Goal: Find specific page/section: Find specific page/section

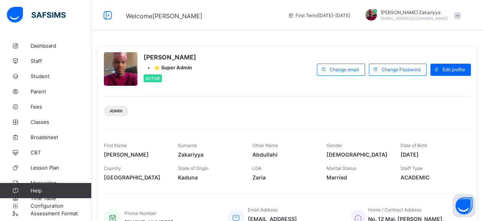
click at [181, 106] on div "Admin" at bounding box center [287, 108] width 367 height 24
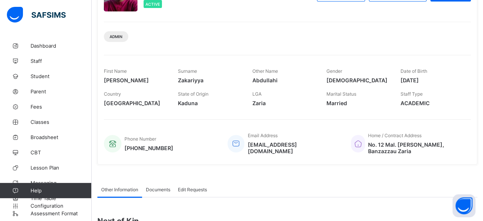
scroll to position [76, 0]
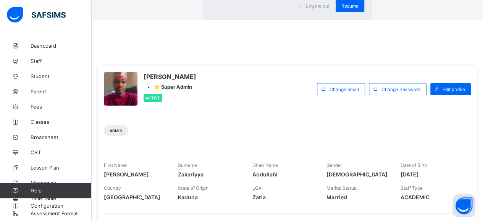
click at [341, 9] on span "Resume" at bounding box center [349, 6] width 17 height 6
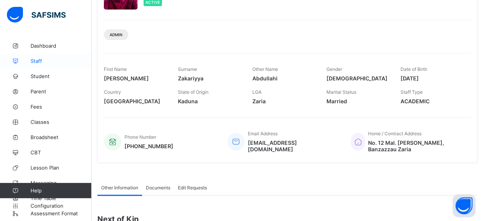
click at [37, 61] on span "Staff" at bounding box center [61, 61] width 61 height 6
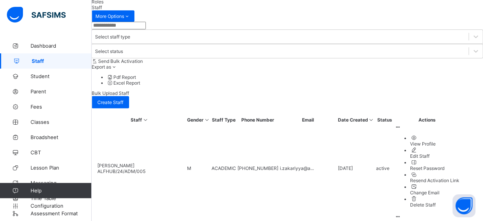
scroll to position [251, 0]
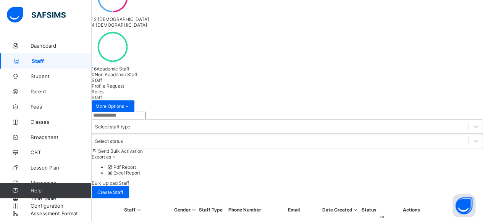
scroll to position [164, 0]
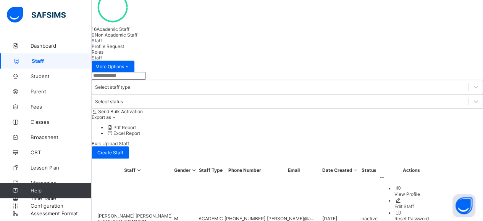
drag, startPoint x: 116, startPoint y: 126, endPoint x: 125, endPoint y: 149, distance: 25.4
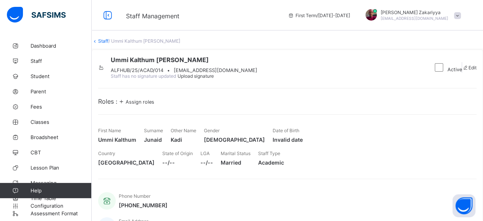
click at [430, 79] on div "Active Edit" at bounding box center [453, 67] width 46 height 23
click at [108, 44] on link "Staff" at bounding box center [103, 41] width 10 height 6
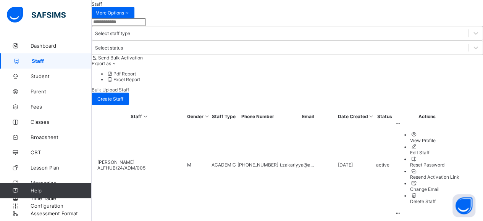
scroll to position [251, 0]
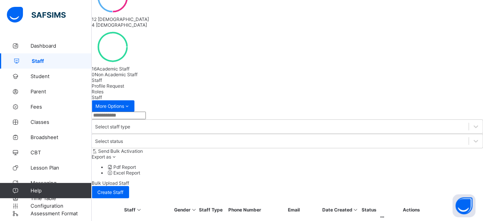
scroll to position [164, 0]
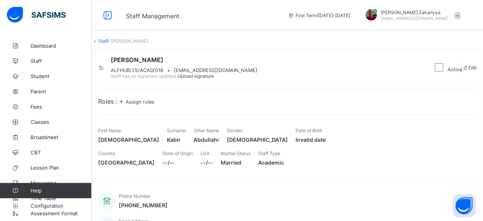
click at [461, 16] on span at bounding box center [457, 15] width 7 height 7
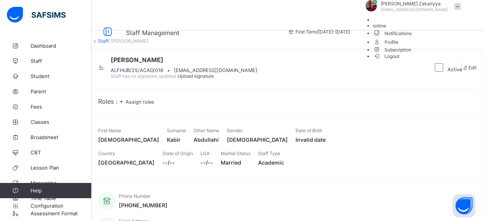
click at [436, 37] on span "Notifications" at bounding box center [419, 33] width 92 height 9
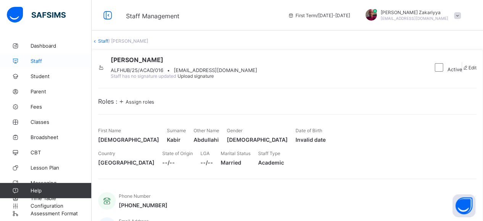
click at [40, 58] on span "Staff" at bounding box center [61, 61] width 61 height 6
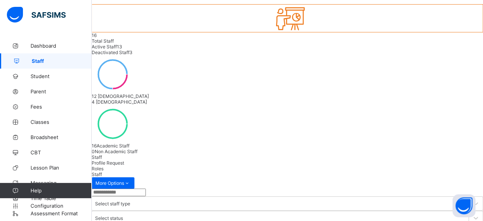
scroll to position [33, 0]
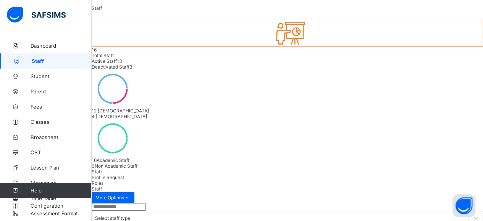
click at [124, 175] on span "Profile Request" at bounding box center [108, 178] width 32 height 6
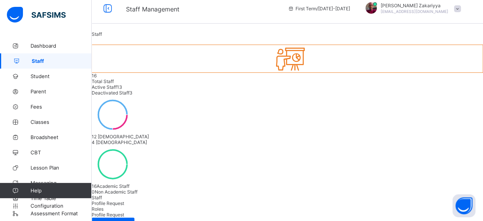
scroll to position [0, 0]
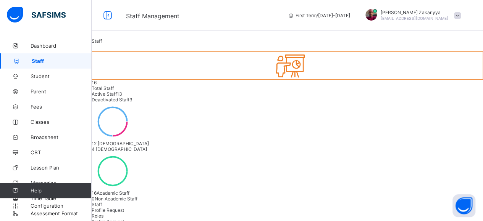
click at [102, 202] on span "Staff" at bounding box center [97, 205] width 10 height 6
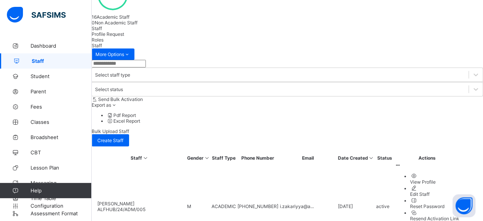
scroll to position [251, 0]
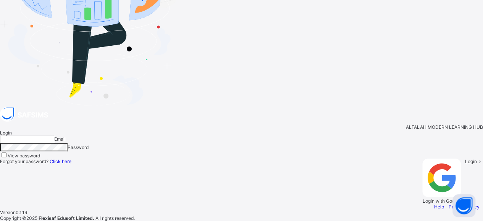
type input "**********"
